Goal: Transaction & Acquisition: Obtain resource

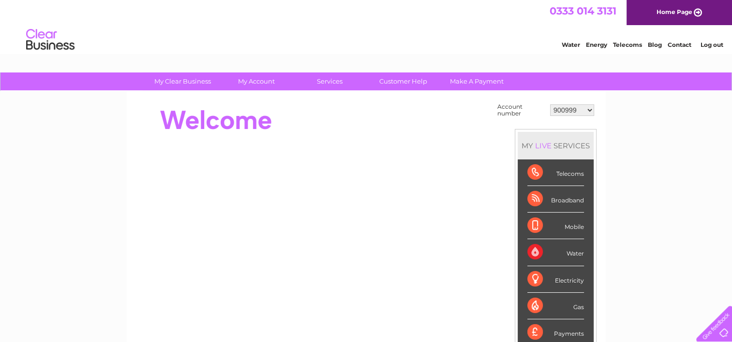
drag, startPoint x: 579, startPoint y: 110, endPoint x: 577, endPoint y: 116, distance: 5.5
click at [579, 110] on select "900999 901003 901007 966182 1144869 30283575" at bounding box center [572, 110] width 44 height 12
select select "30283575"
click at [550, 104] on select "900999 901003 901007 966182 1144869 30283575" at bounding box center [572, 110] width 44 height 12
click at [677, 44] on link "Contact" at bounding box center [679, 44] width 24 height 7
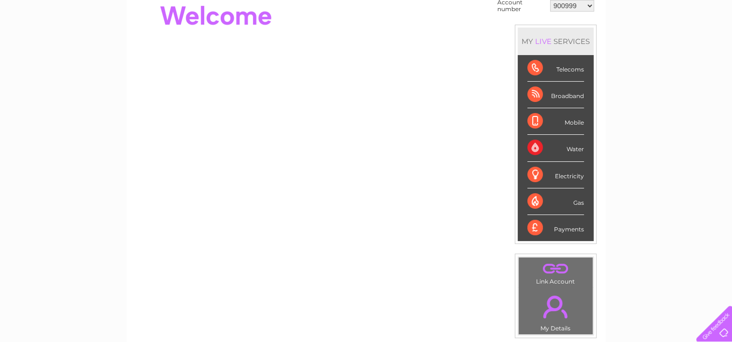
scroll to position [145, 0]
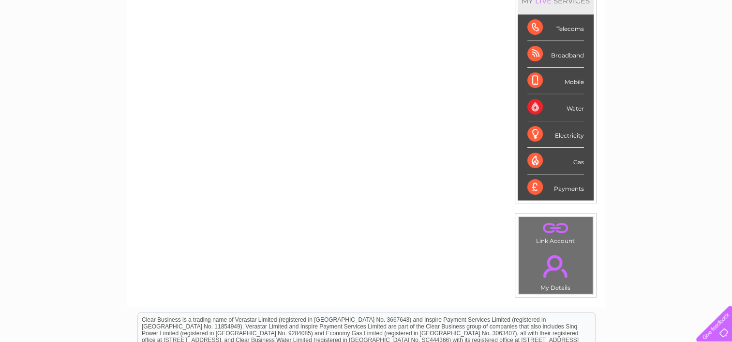
click at [556, 231] on link "." at bounding box center [555, 228] width 69 height 17
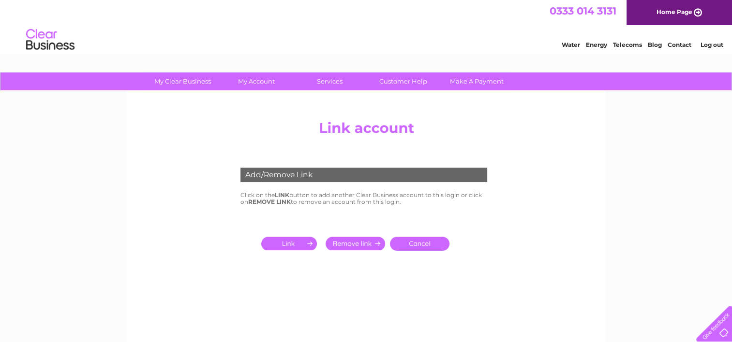
click at [295, 243] on input "submit" at bounding box center [290, 244] width 59 height 14
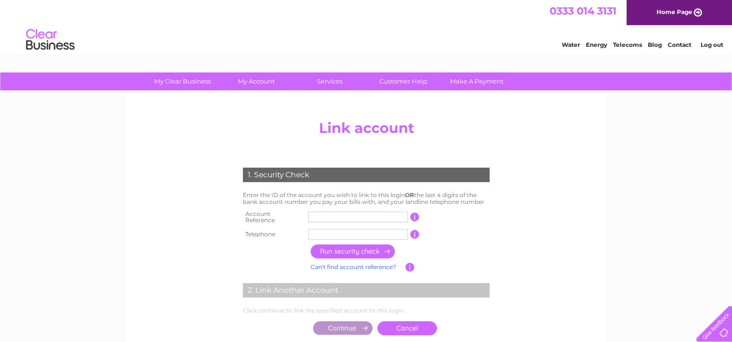
click at [321, 210] on td at bounding box center [358, 217] width 104 height 19
click at [320, 213] on input "text" at bounding box center [358, 217] width 100 height 11
type input "30319694"
click at [327, 232] on input "text" at bounding box center [358, 234] width 100 height 11
click at [339, 251] on input "button" at bounding box center [352, 252] width 85 height 14
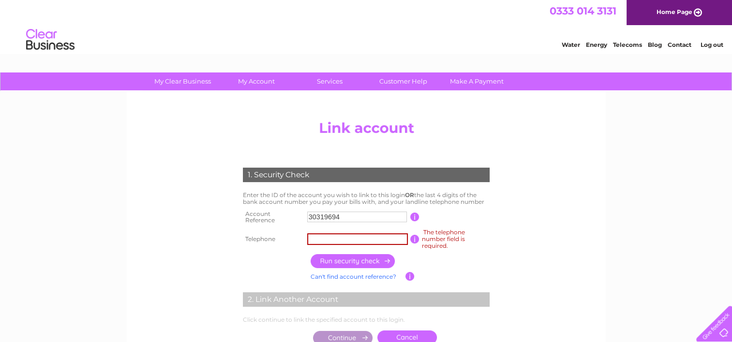
click at [347, 238] on input "text" at bounding box center [357, 240] width 101 height 12
click at [321, 237] on input "text" at bounding box center [357, 240] width 101 height 12
paste input "0"
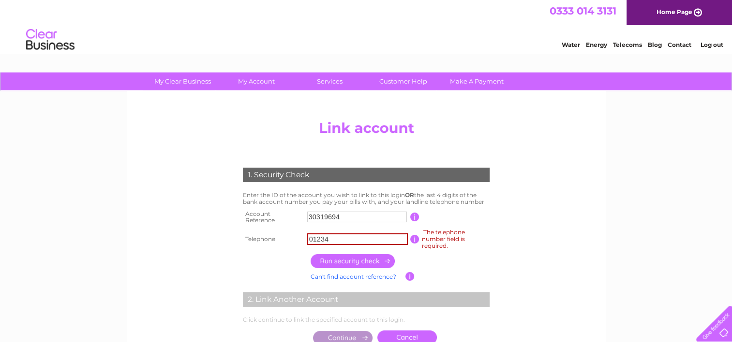
click at [333, 239] on input "01234" at bounding box center [357, 240] width 101 height 12
click at [333, 237] on input "01234" at bounding box center [357, 240] width 101 height 12
click at [328, 235] on input "01234" at bounding box center [357, 240] width 101 height 12
click at [334, 236] on input "01234" at bounding box center [357, 240] width 101 height 12
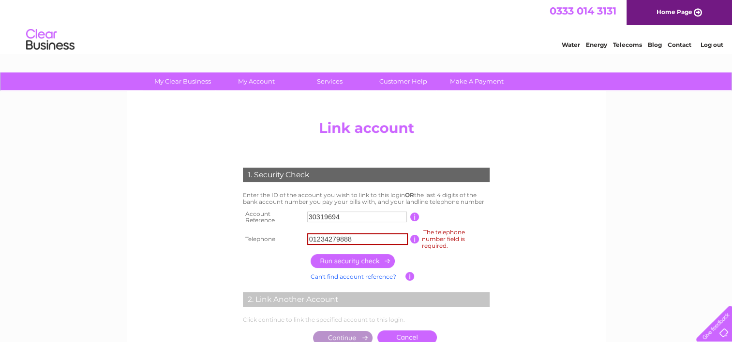
type input "01234279888"
click at [339, 253] on td at bounding box center [400, 261] width 184 height 19
click at [338, 259] on input "button" at bounding box center [352, 261] width 85 height 14
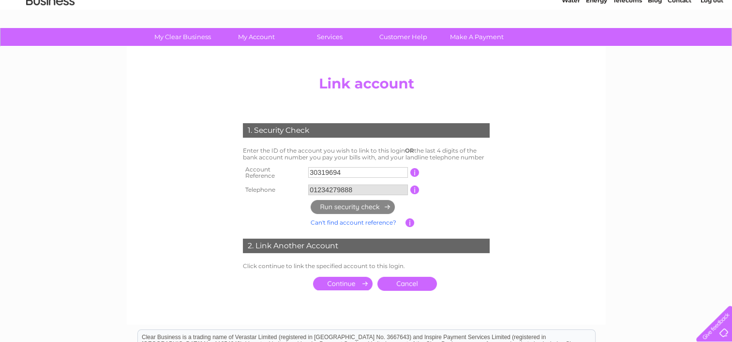
scroll to position [97, 0]
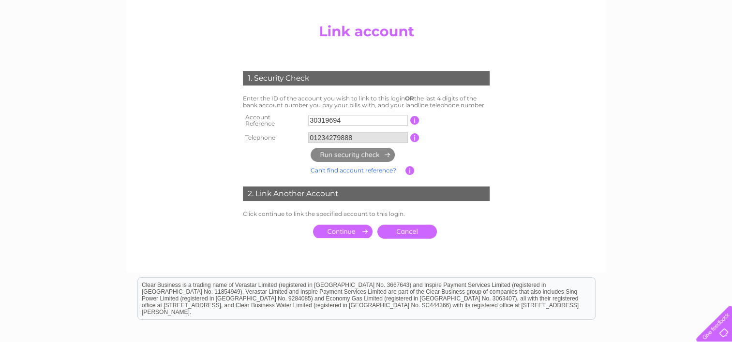
click at [331, 229] on input "submit" at bounding box center [342, 232] width 59 height 14
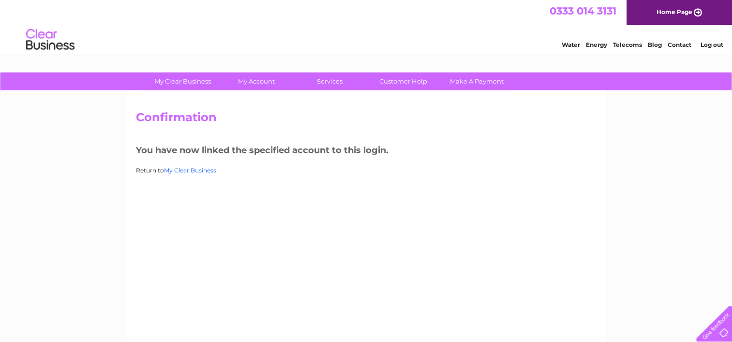
click at [199, 172] on link "My Clear Business" at bounding box center [190, 170] width 52 height 7
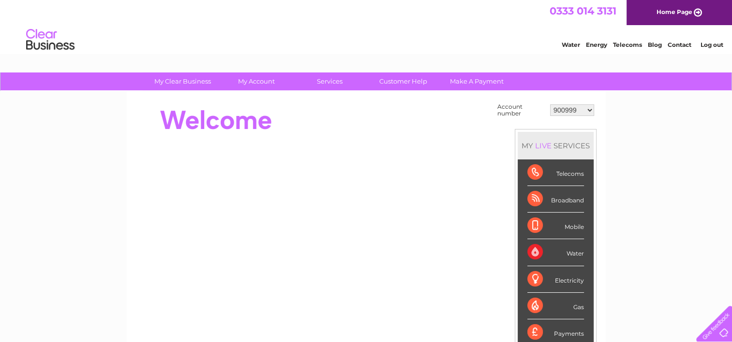
click at [566, 108] on select "900999 901003 901007 966182 1144869 30283575 30319694" at bounding box center [572, 110] width 44 height 12
select select "30319694"
click at [550, 104] on select "900999 901003 901007 966182 1144869 30283575 30319694" at bounding box center [572, 110] width 44 height 12
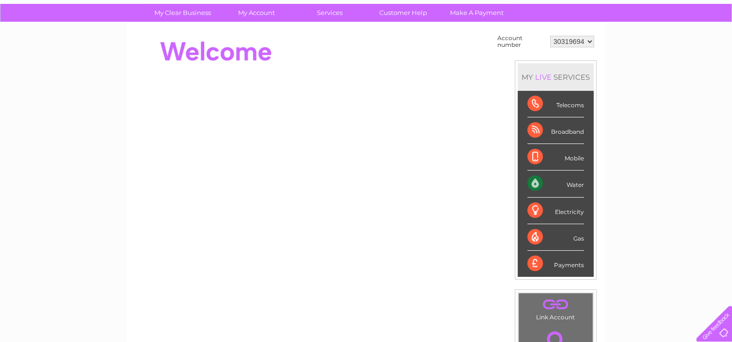
scroll to position [48, 0]
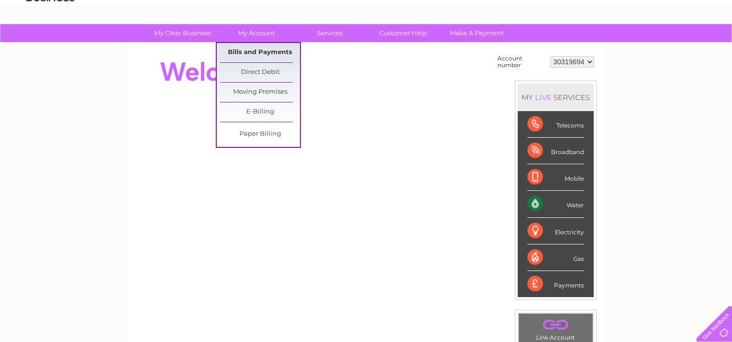
click at [263, 49] on link "Bills and Payments" at bounding box center [260, 52] width 80 height 19
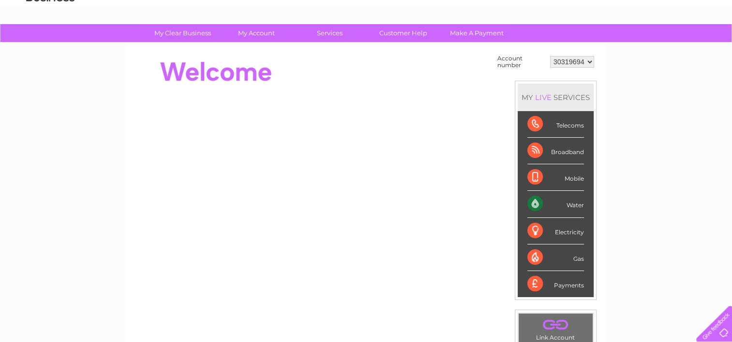
click at [575, 60] on select "900999 901003 901007 966182 1144869 30283575 30319694" at bounding box center [572, 62] width 44 height 12
click at [550, 56] on select "900999 901003 901007 966182 1144869 30283575 30319694" at bounding box center [572, 62] width 44 height 12
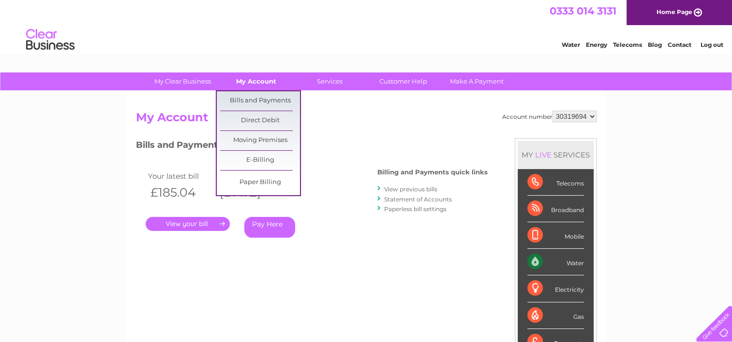
click at [253, 73] on link "My Account" at bounding box center [256, 82] width 80 height 18
click at [251, 101] on link "Bills and Payments" at bounding box center [260, 100] width 80 height 19
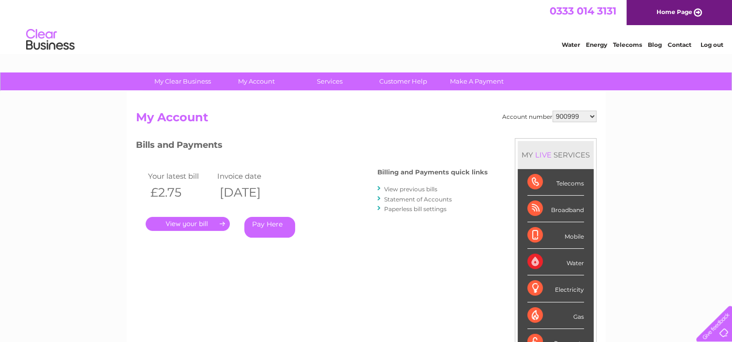
click at [390, 189] on link "View previous bills" at bounding box center [410, 189] width 53 height 7
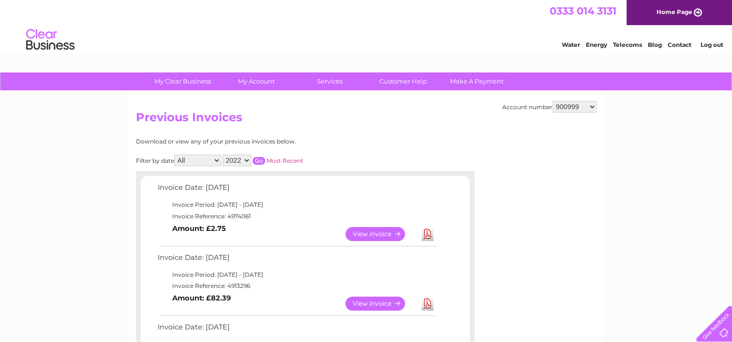
click at [565, 107] on select "900999 901003 901007 966182 1144869 30283575 30319694" at bounding box center [574, 107] width 44 height 12
select select "30319694"
click at [552, 101] on select "900999 901003 901007 966182 1144869 30283575 30319694" at bounding box center [574, 107] width 44 height 12
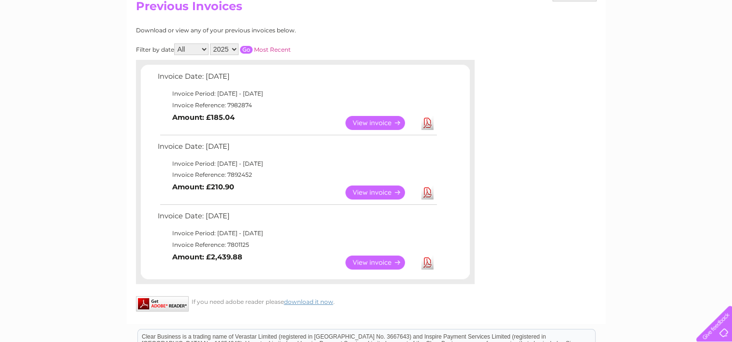
scroll to position [97, 0]
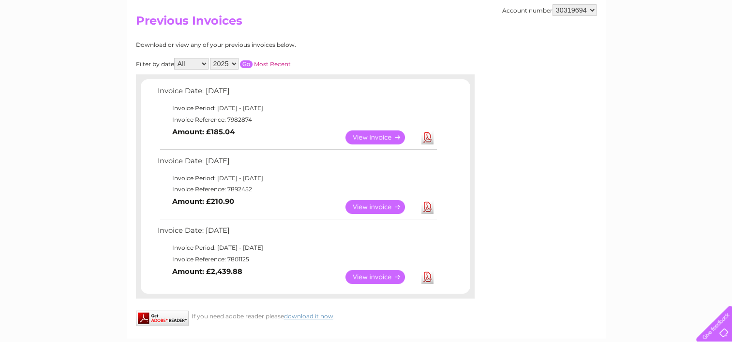
click at [244, 192] on td "Invoice Reference: 7892452" at bounding box center [296, 190] width 283 height 12
click at [244, 191] on td "Invoice Reference: 7892452" at bounding box center [296, 190] width 283 height 12
click at [220, 129] on b "Amount: £185.04" at bounding box center [203, 132] width 62 height 9
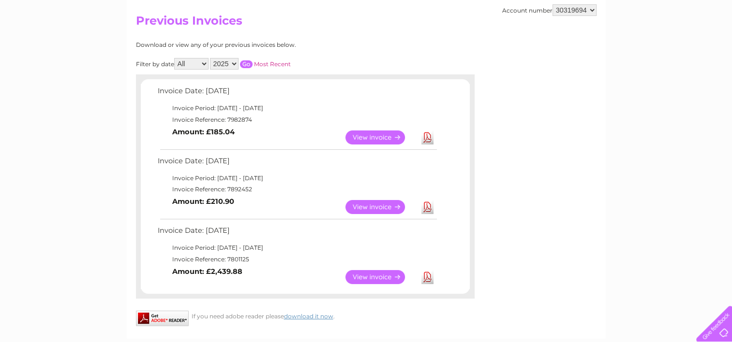
click at [232, 118] on td "Invoice Reference: 7982874" at bounding box center [296, 120] width 283 height 12
copy td "7982874"
click at [233, 194] on tbody "Invoice Date: 02 July 2025 Invoice Period: 1 July 2025 - 31 July 2025 Invoice R…" at bounding box center [296, 187] width 283 height 64
click at [232, 195] on tbody "Invoice Date: 02 July 2025 Invoice Period: 1 July 2025 - 31 July 2025 Invoice R…" at bounding box center [296, 187] width 283 height 64
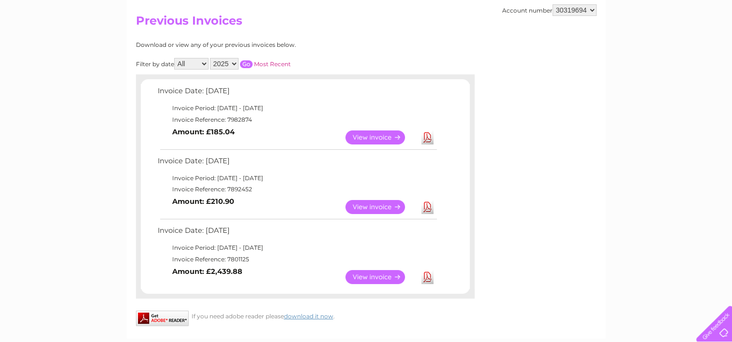
click at [232, 192] on td "Invoice Reference: 7892452" at bounding box center [296, 190] width 283 height 12
click at [389, 136] on link "View" at bounding box center [380, 138] width 71 height 14
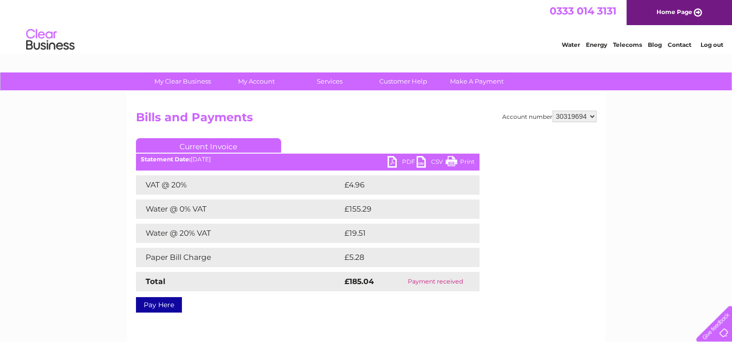
click at [394, 159] on link "PDF" at bounding box center [401, 163] width 29 height 14
click at [447, 125] on h2 "Bills and Payments" at bounding box center [366, 120] width 460 height 18
click at [562, 115] on select "900999 901003 901007 966182 1144869 30283575 30319694" at bounding box center [574, 117] width 44 height 12
click at [552, 111] on select "900999 901003 901007 966182 1144869 30283575 30319694" at bounding box center [574, 117] width 44 height 12
click at [398, 162] on link "PDF" at bounding box center [401, 163] width 29 height 14
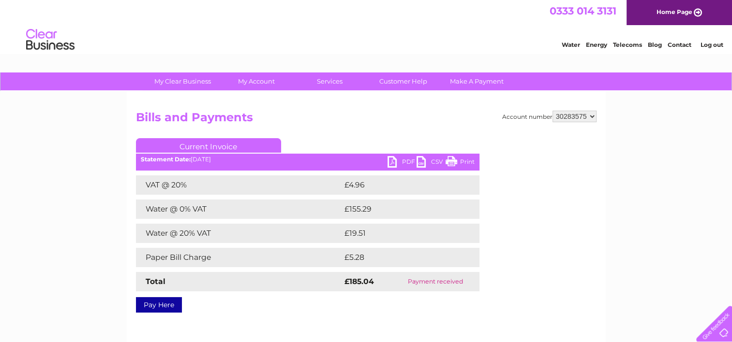
click at [575, 114] on select "900999 901003 901007 966182 1144869 30283575 30319694" at bounding box center [574, 117] width 44 height 12
select select "30319694"
click at [552, 111] on select "900999 901003 901007 966182 1144869 30283575 30319694" at bounding box center [574, 117] width 44 height 12
click at [479, 114] on h2 "Bills and Payments" at bounding box center [366, 120] width 460 height 18
click at [398, 163] on link "PDF" at bounding box center [401, 163] width 29 height 14
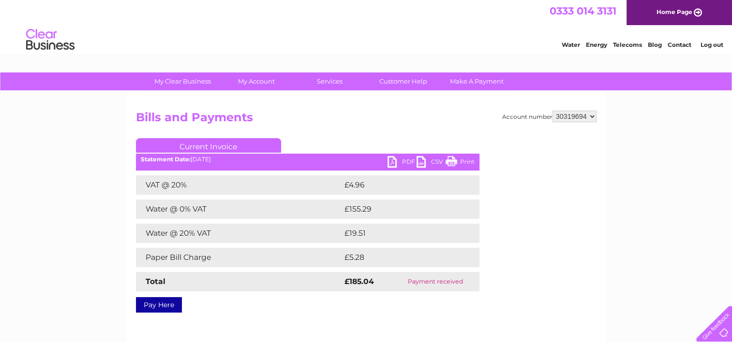
click at [410, 97] on div "Account number 900999 901003 901007 966182 1144869 30283575 30319694 Bills and …" at bounding box center [366, 226] width 479 height 271
click at [402, 161] on link "PDF" at bounding box center [401, 163] width 29 height 14
drag, startPoint x: 425, startPoint y: 116, endPoint x: 330, endPoint y: 85, distance: 99.6
click at [425, 116] on h2 "Bills and Payments" at bounding box center [366, 120] width 460 height 18
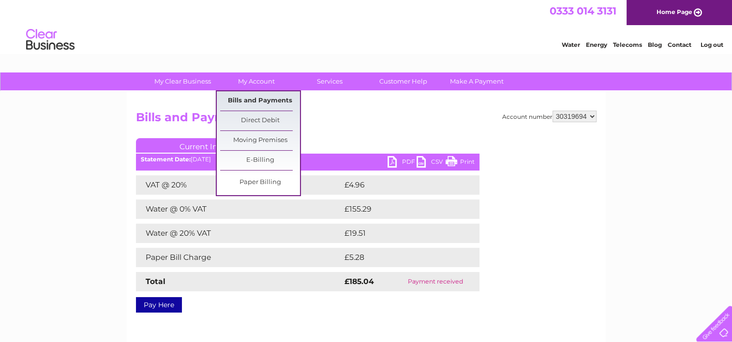
click at [250, 103] on link "Bills and Payments" at bounding box center [260, 100] width 80 height 19
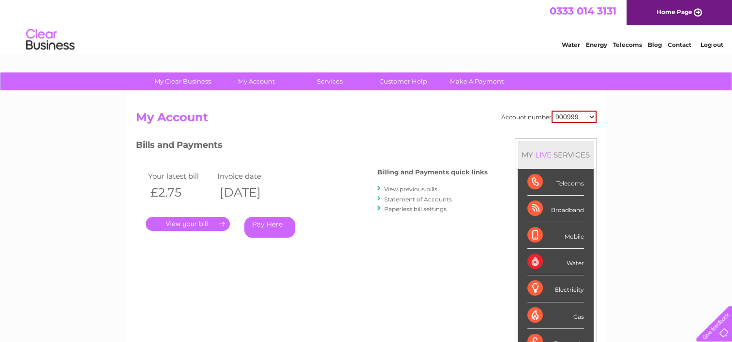
click at [566, 115] on select "900999 901003 901007 966182 1144869 30283575 30319694" at bounding box center [573, 117] width 45 height 13
select select "30319694"
click at [551, 111] on select "900999 901003 901007 966182 1144869 30283575 30319694" at bounding box center [573, 117] width 45 height 13
click at [405, 188] on link "View previous bills" at bounding box center [410, 189] width 53 height 7
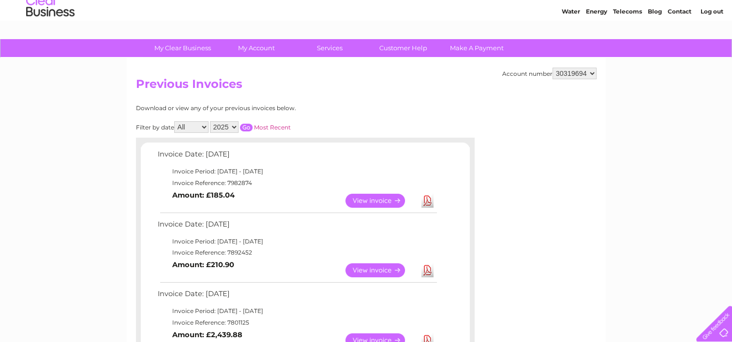
scroll to position [48, 0]
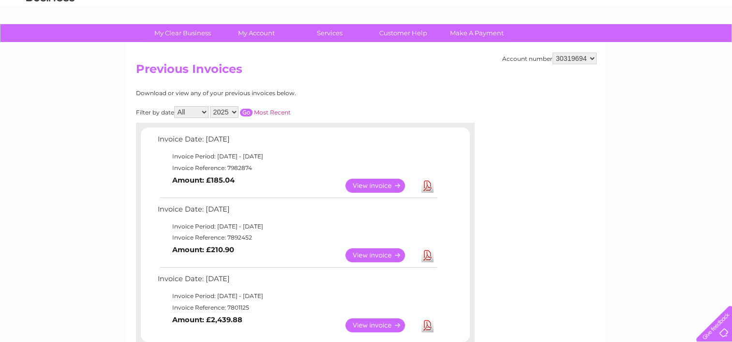
click at [252, 167] on td "Invoice Reference: 7982874" at bounding box center [296, 168] width 283 height 12
click at [233, 166] on td "Invoice Reference: 7982874" at bounding box center [296, 168] width 283 height 12
copy td "7982874"
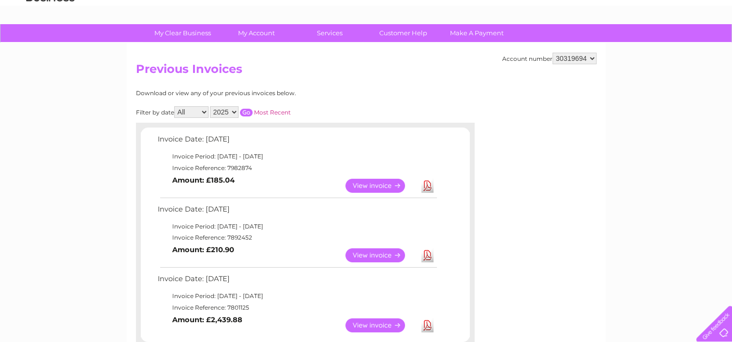
click at [373, 192] on td "View" at bounding box center [381, 186] width 76 height 19
click at [372, 184] on link "View" at bounding box center [380, 186] width 71 height 14
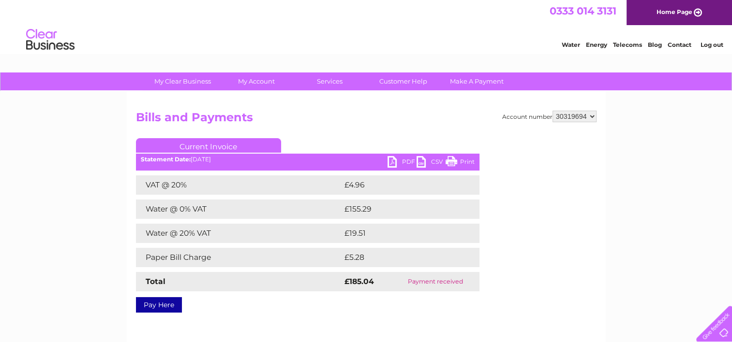
click at [404, 163] on link "PDF" at bounding box center [401, 163] width 29 height 14
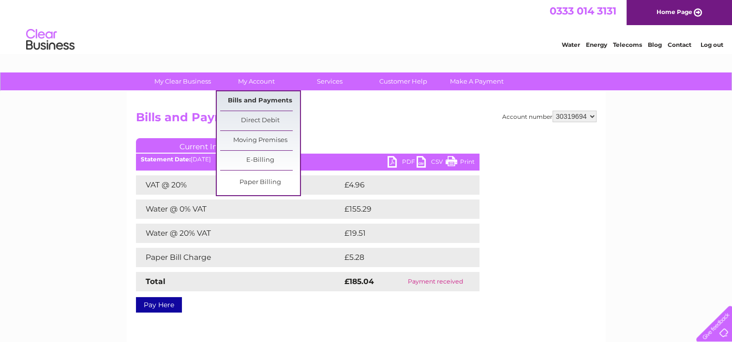
click at [276, 99] on link "Bills and Payments" at bounding box center [260, 100] width 80 height 19
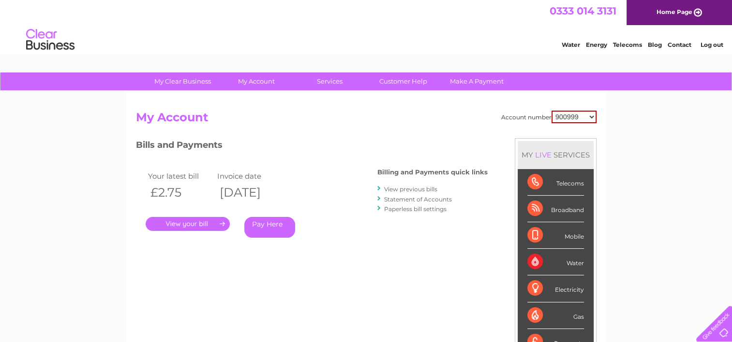
click at [573, 116] on select "900999 901003 901007 966182 1144869 30283575 30319694" at bounding box center [573, 117] width 45 height 13
select select "901003"
click at [551, 111] on select "900999 901003 901007 966182 1144869 30283575 30319694" at bounding box center [573, 117] width 45 height 13
click at [569, 116] on select "900999 901003 901007 966182 1144869 30283575 30319694" at bounding box center [574, 117] width 44 height 12
click at [425, 186] on link "View previous bills" at bounding box center [410, 189] width 53 height 7
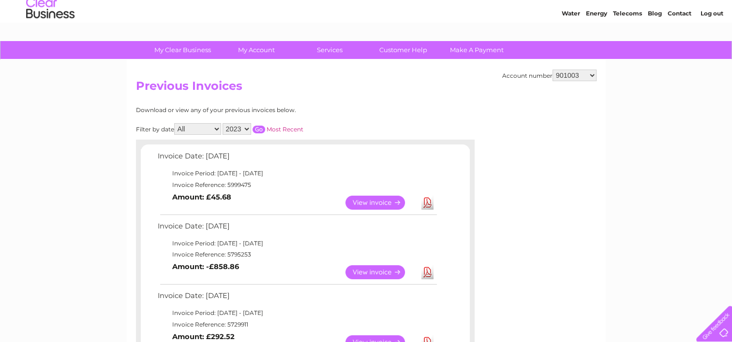
scroll to position [48, 0]
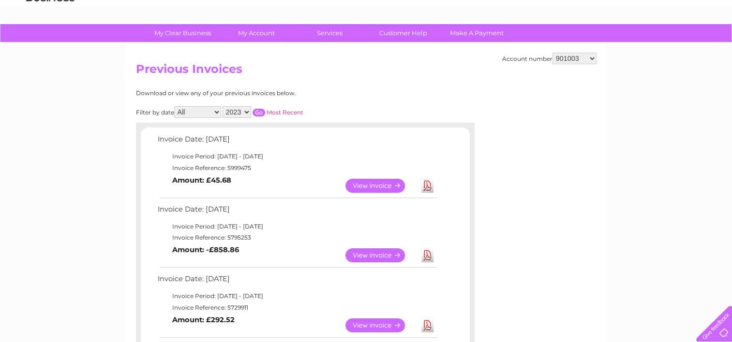
click at [371, 184] on link "View" at bounding box center [380, 186] width 71 height 14
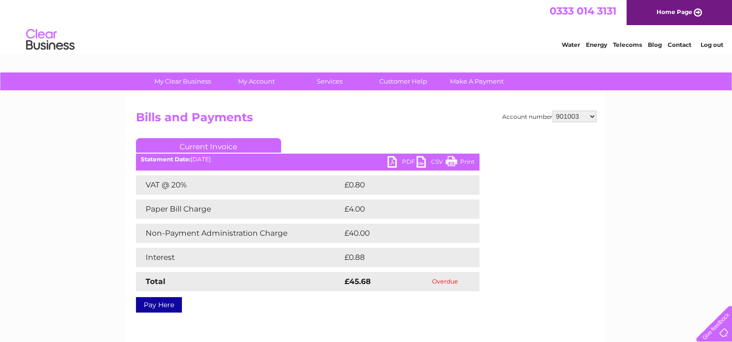
click at [574, 114] on select "900999 901003 901007 966182 1144869 30283575 30319694" at bounding box center [574, 117] width 44 height 12
click at [329, 243] on div "VAT @ 20% £0.80 Paper Bill Charge £4.00 Non-Payment Administration Charge £40.0…" at bounding box center [307, 234] width 343 height 116
click at [576, 106] on div "Account number 900999 901003 901007 966182 1144869 30283575 30319694 Bills and …" at bounding box center [366, 226] width 479 height 271
click at [576, 114] on select "900999 901003 901007 966182 1144869 30283575 30319694" at bounding box center [574, 117] width 44 height 12
select select "900999"
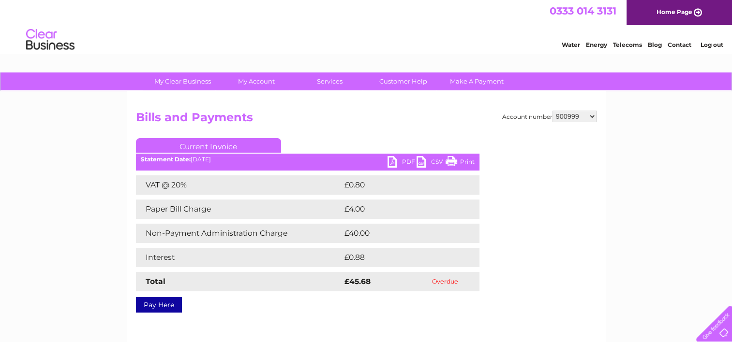
click at [552, 111] on select "900999 901003 901007 966182 1144869 30283575 30319694" at bounding box center [574, 117] width 44 height 12
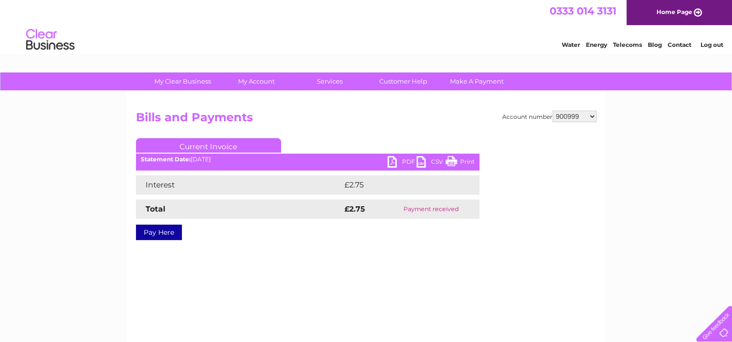
click at [573, 114] on select "900999 901003 901007 966182 1144869 30283575 30319694" at bounding box center [574, 117] width 44 height 12
select select "901003"
click at [552, 111] on select "900999 901003 901007 966182 1144869 30283575 30319694" at bounding box center [574, 117] width 44 height 12
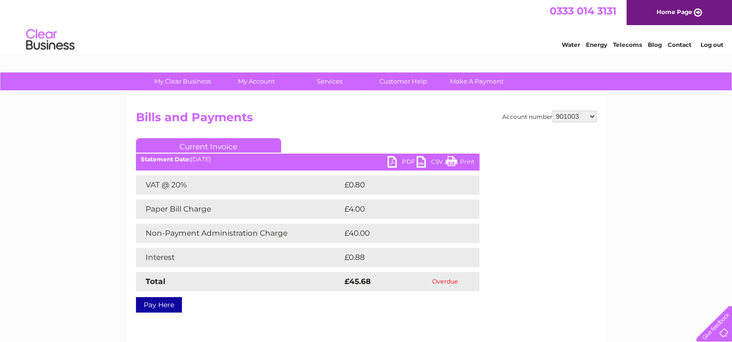
click at [399, 164] on link "PDF" at bounding box center [401, 163] width 29 height 14
click at [565, 114] on select "900999 901003 901007 966182 1144869 30283575 30319694" at bounding box center [574, 117] width 44 height 12
select select "901007"
click at [552, 111] on select "900999 901003 901007 966182 1144869 30283575 30319694" at bounding box center [574, 117] width 44 height 12
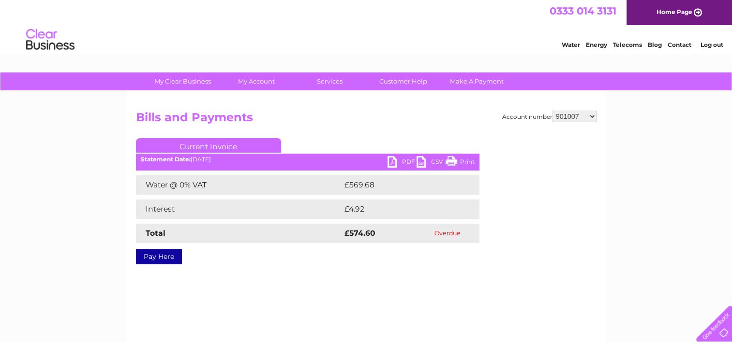
click at [554, 121] on select "900999 901003 901007 966182 1144869 30283575 30319694" at bounding box center [574, 117] width 44 height 12
select select "966182"
click at [552, 111] on select "900999 901003 901007 966182 1144869 30283575 30319694" at bounding box center [574, 117] width 44 height 12
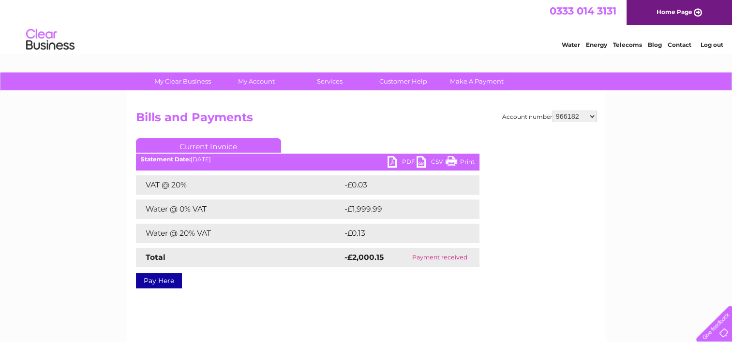
click at [574, 114] on select "900999 901003 901007 966182 1144869 30283575 30319694" at bounding box center [574, 117] width 44 height 12
select select "1144869"
click at [552, 111] on select "900999 901003 901007 966182 1144869 30283575 30319694" at bounding box center [574, 117] width 44 height 12
click at [581, 114] on select "900999 901003 901007 966182 1144869 30283575 30319694" at bounding box center [574, 117] width 44 height 12
select select "30283575"
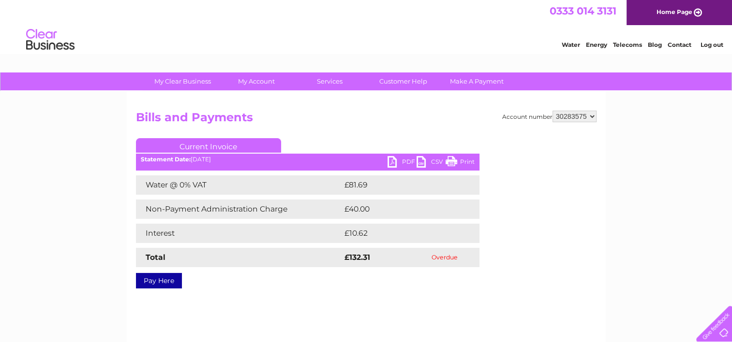
click at [552, 111] on select "900999 901003 901007 966182 1144869 30283575 30319694" at bounding box center [574, 117] width 44 height 12
click at [574, 117] on select "900999 901003 901007 966182 1144869 30283575 30319694" at bounding box center [574, 117] width 44 height 12
select select "30319694"
click at [552, 111] on select "900999 901003 901007 966182 1144869 30283575 30319694" at bounding box center [574, 117] width 44 height 12
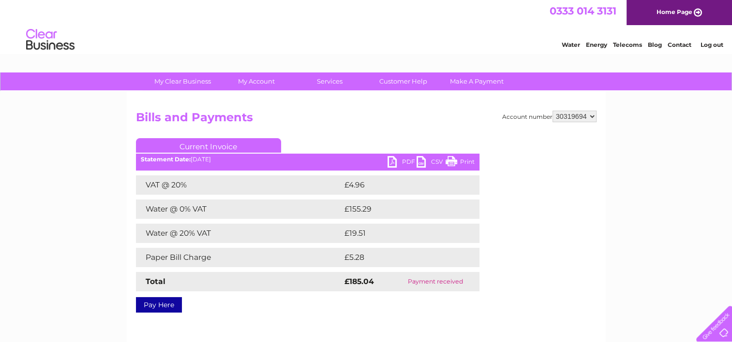
click at [395, 164] on link "PDF" at bounding box center [401, 163] width 29 height 14
click at [584, 114] on select "900999 901003 901007 966182 1144869 30283575 30319694" at bounding box center [574, 117] width 44 height 12
click at [381, 125] on h2 "Bills and Payments" at bounding box center [366, 120] width 460 height 18
click at [578, 111] on select "900999 901003 901007 966182 1144869 30283575 30319694" at bounding box center [574, 117] width 44 height 12
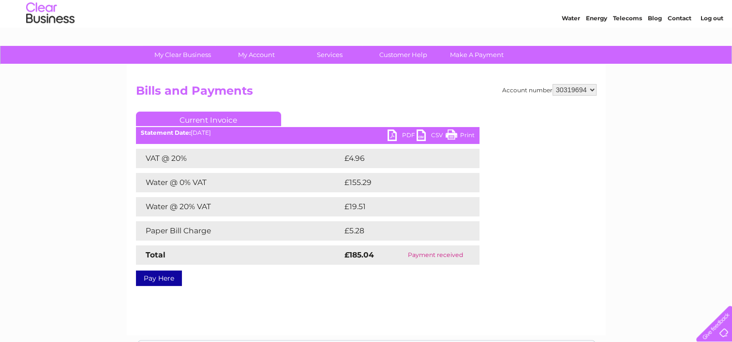
scroll to position [48, 0]
